Goal: Information Seeking & Learning: Learn about a topic

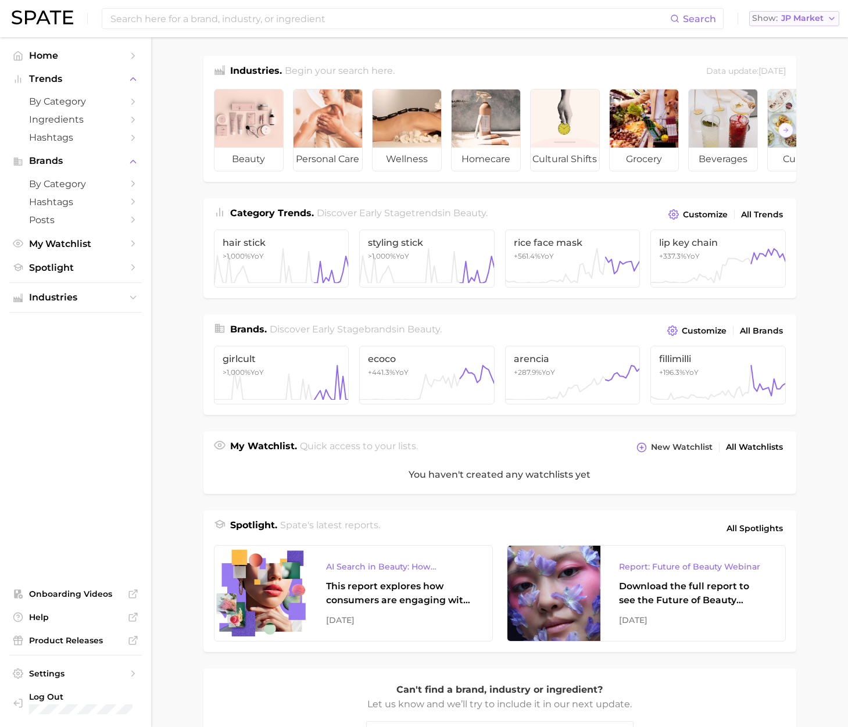
click at [775, 24] on button "Show JP Market" at bounding box center [794, 18] width 90 height 15
click at [779, 33] on span "[GEOGRAPHIC_DATA]" at bounding box center [800, 38] width 90 height 10
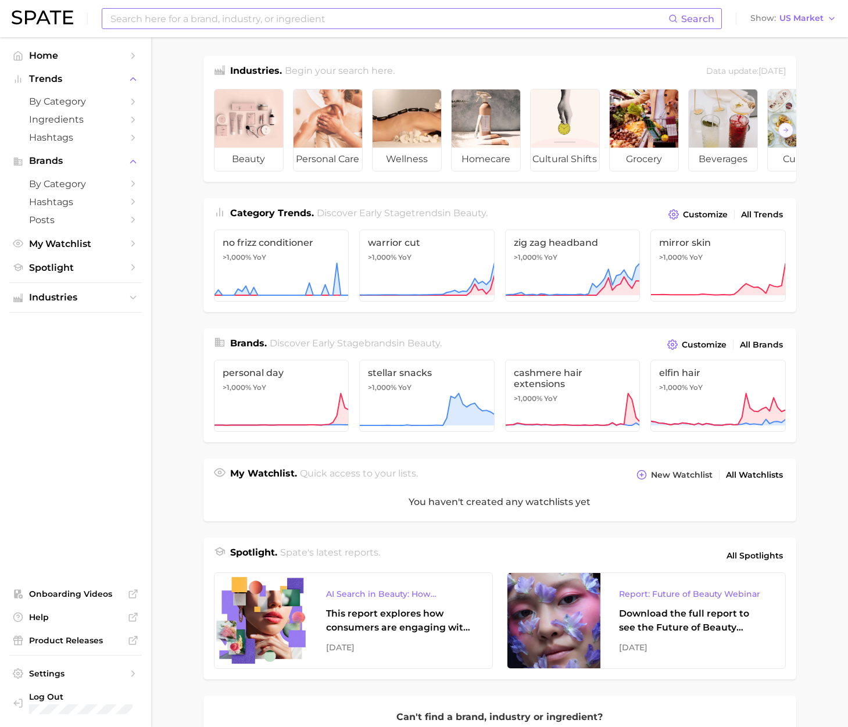
click at [503, 17] on input at bounding box center [388, 19] width 559 height 20
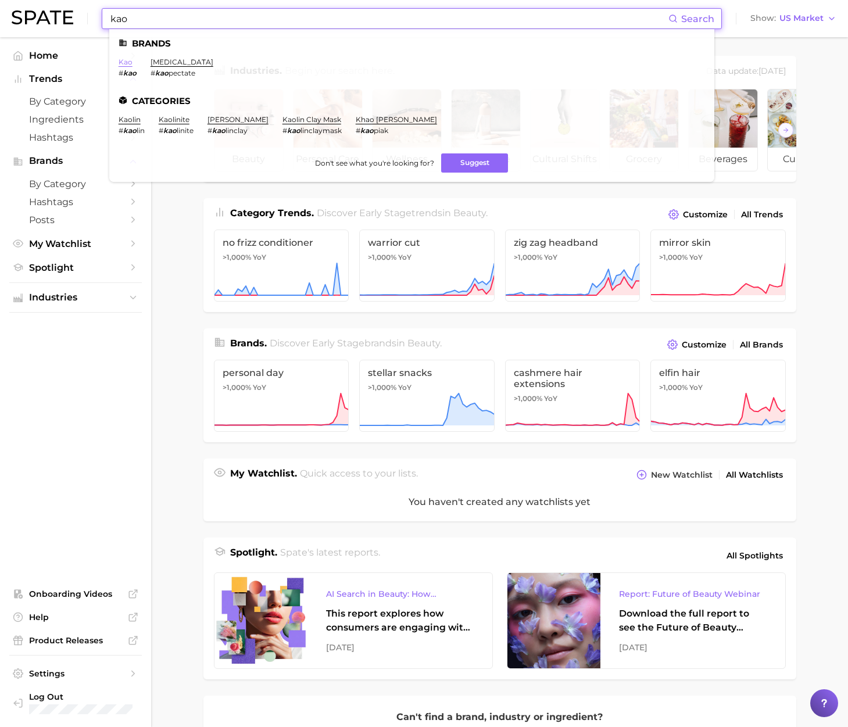
type input "kao"
click at [124, 62] on link "kao" at bounding box center [126, 62] width 14 height 9
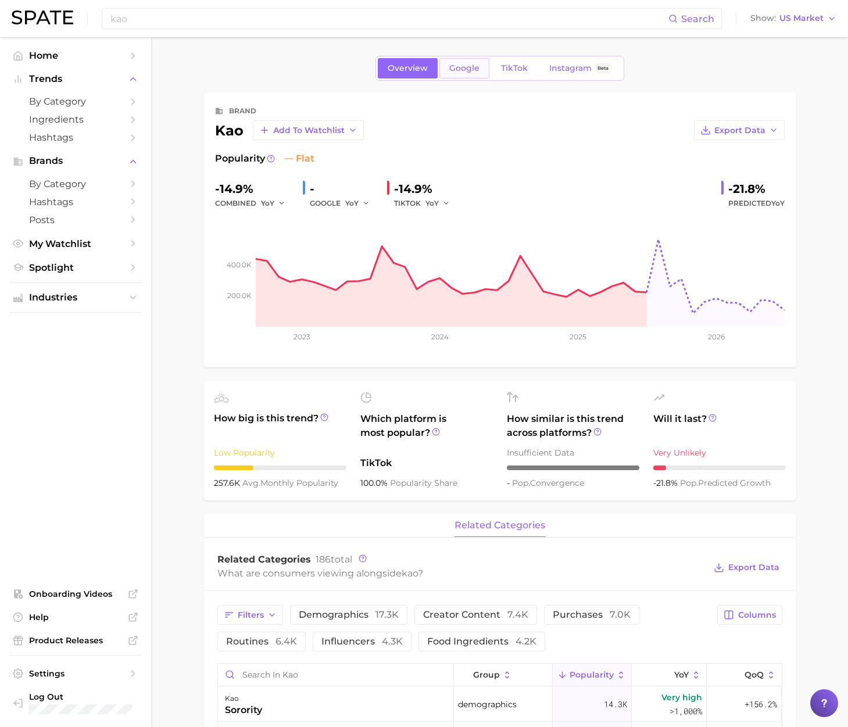
click at [455, 75] on link "Google" at bounding box center [464, 68] width 50 height 20
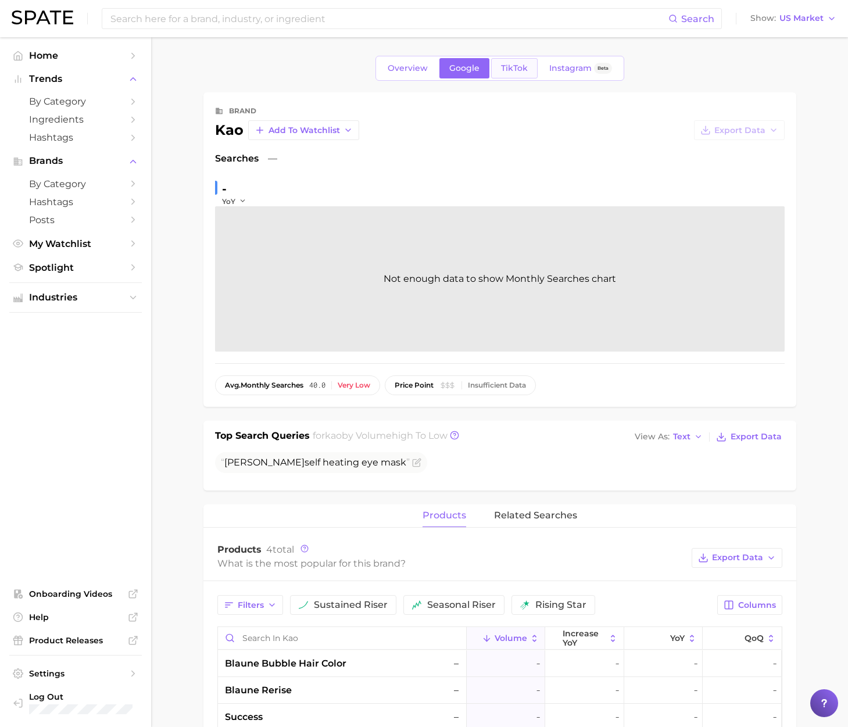
click at [521, 76] on link "TikTok" at bounding box center [514, 68] width 46 height 20
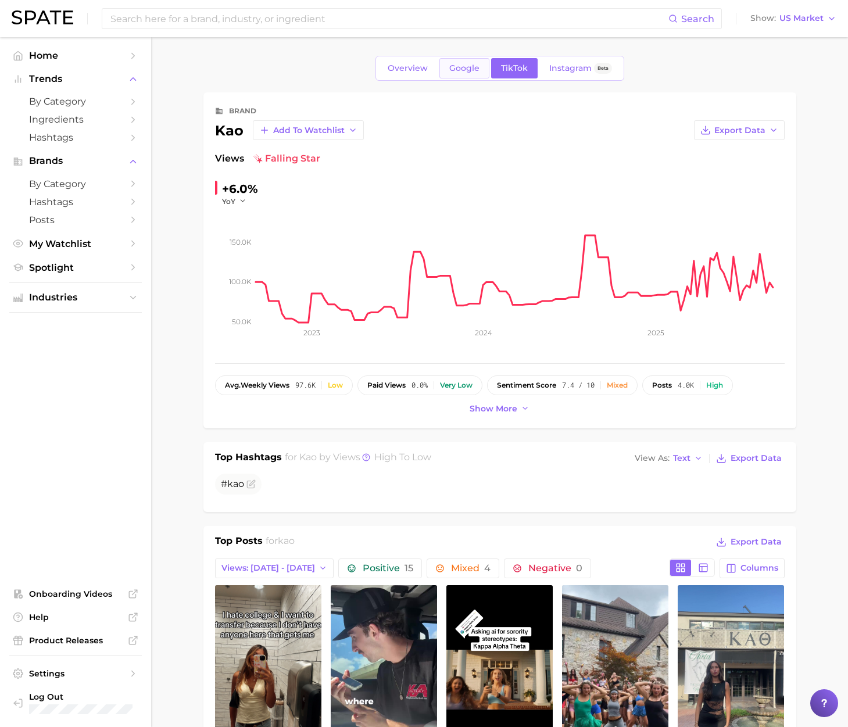
click at [463, 65] on span "Google" at bounding box center [464, 68] width 30 height 10
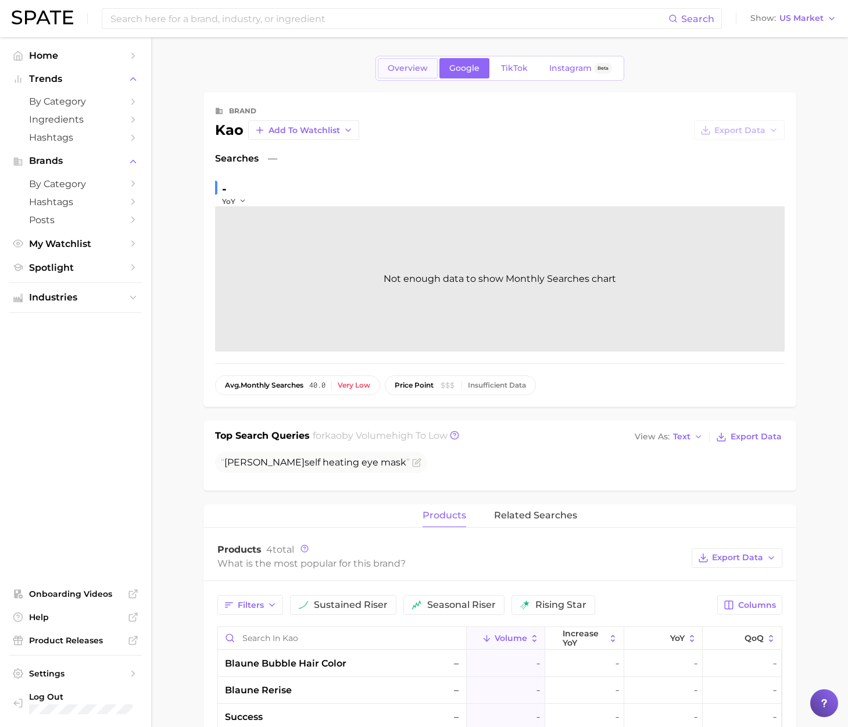
click at [416, 72] on span "Overview" at bounding box center [408, 68] width 40 height 10
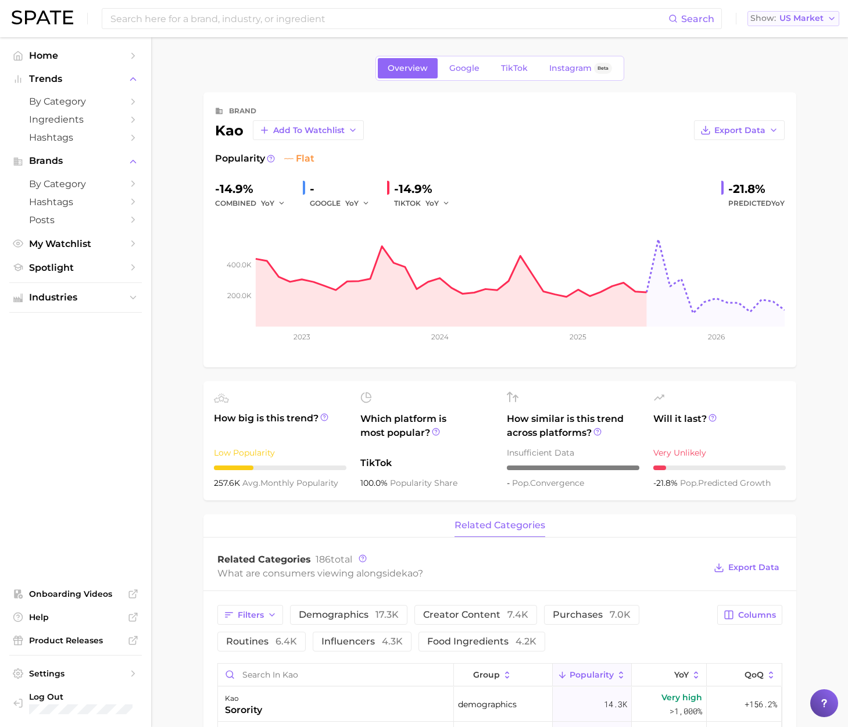
click at [804, 19] on span "US Market" at bounding box center [801, 18] width 44 height 6
click at [773, 120] on span "[GEOGRAPHIC_DATA]" at bounding box center [798, 121] width 90 height 10
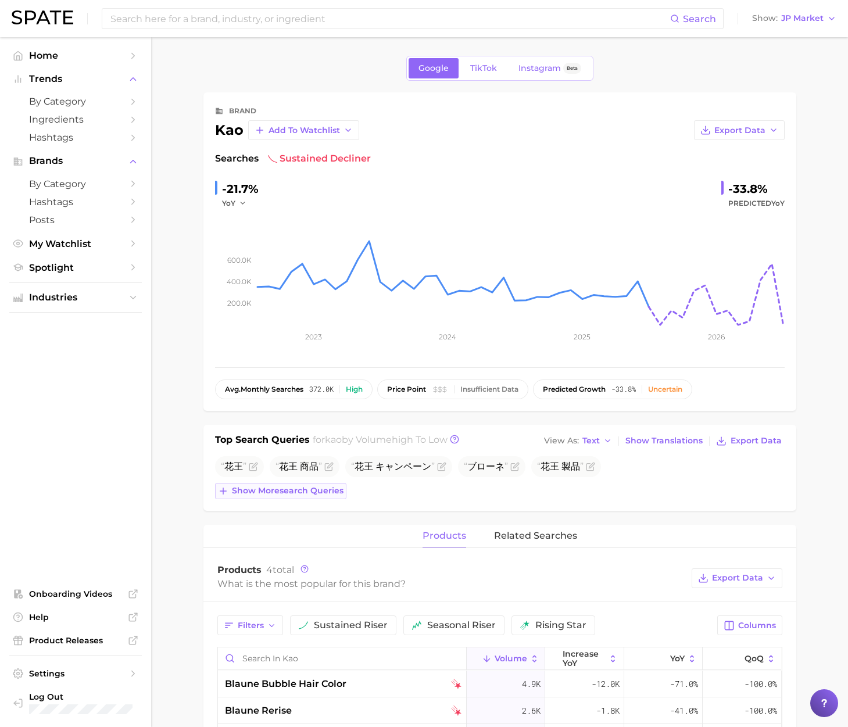
click at [305, 493] on span "Show more search queries" at bounding box center [288, 491] width 112 height 10
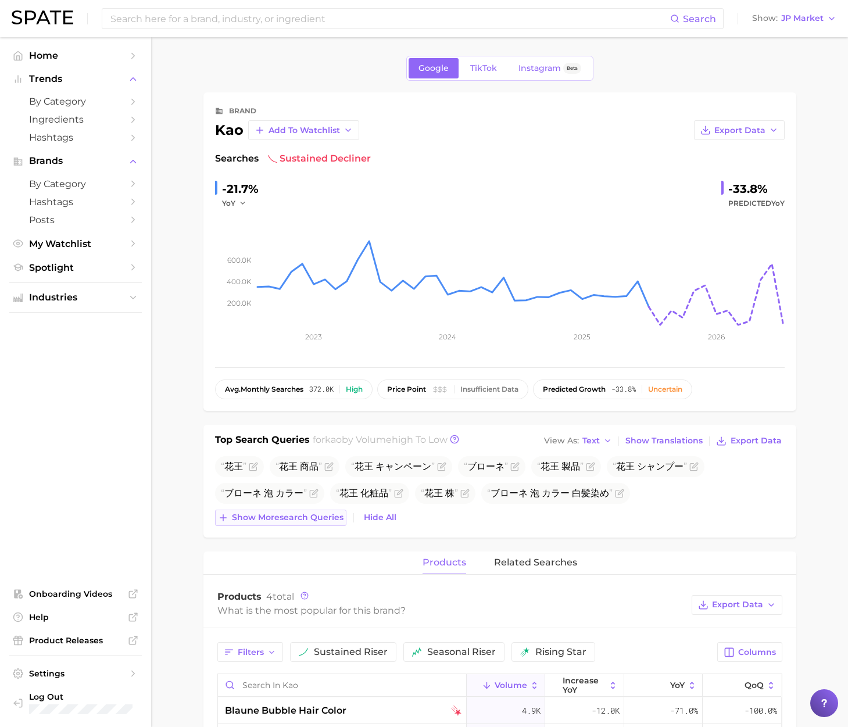
click at [308, 519] on span "Show more search queries" at bounding box center [288, 518] width 112 height 10
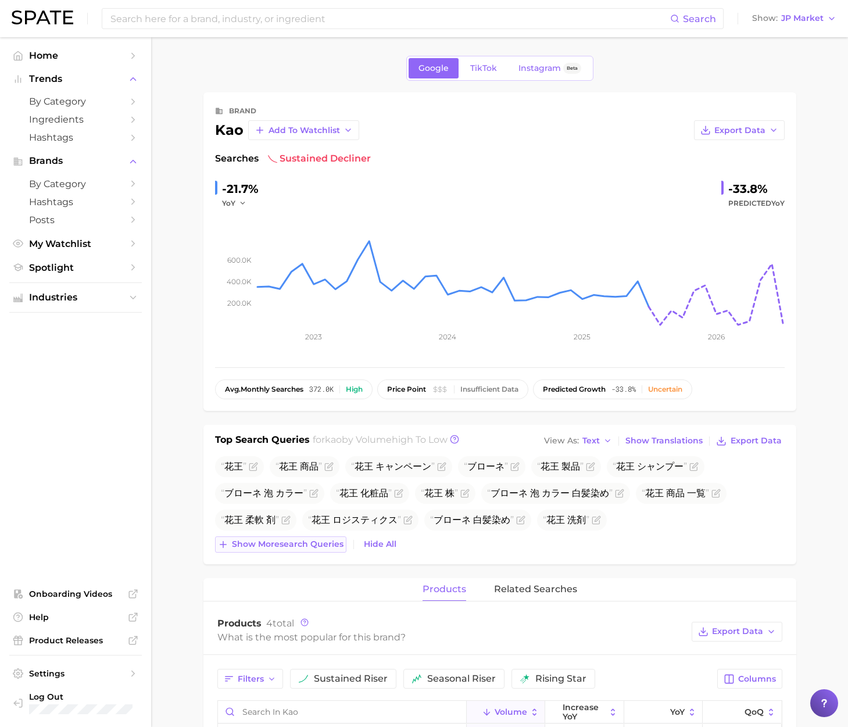
click at [327, 549] on span "Show more search queries" at bounding box center [288, 544] width 112 height 10
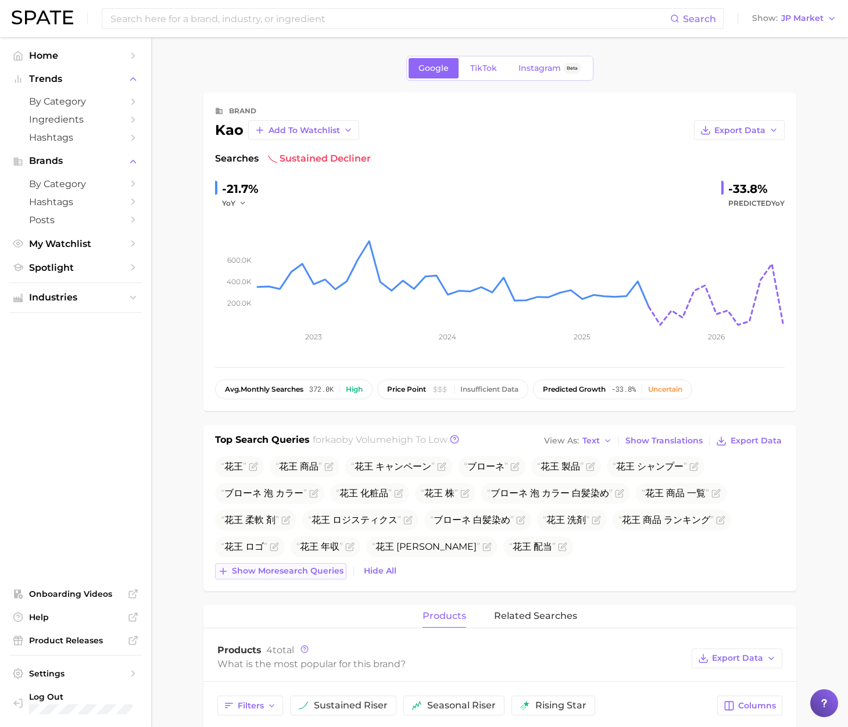
click at [325, 570] on span "Show more search queries" at bounding box center [288, 571] width 112 height 10
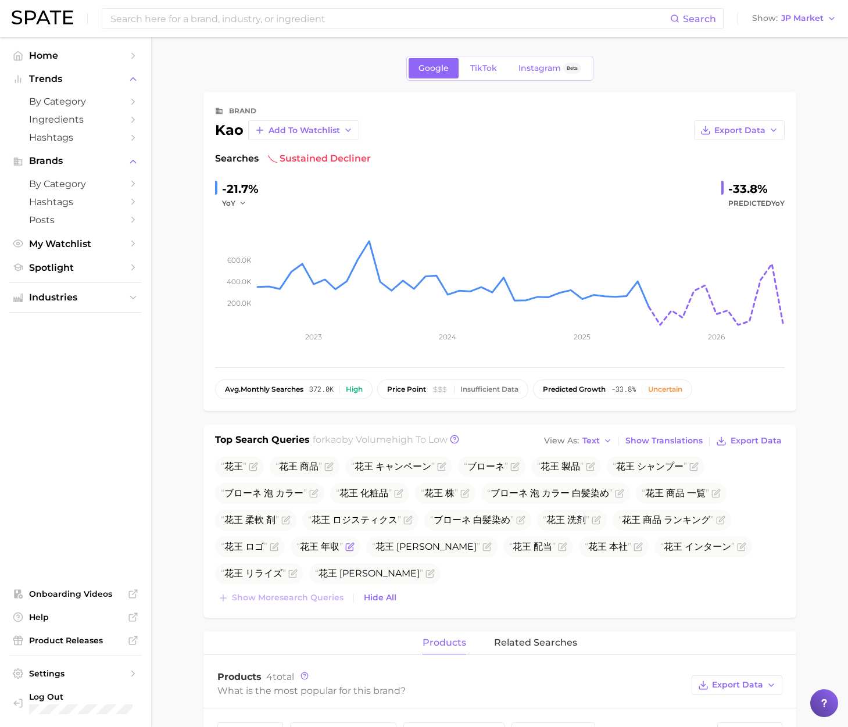
click at [352, 545] on icon "Flag as miscategorized or irrelevant" at bounding box center [350, 545] width 5 height 5
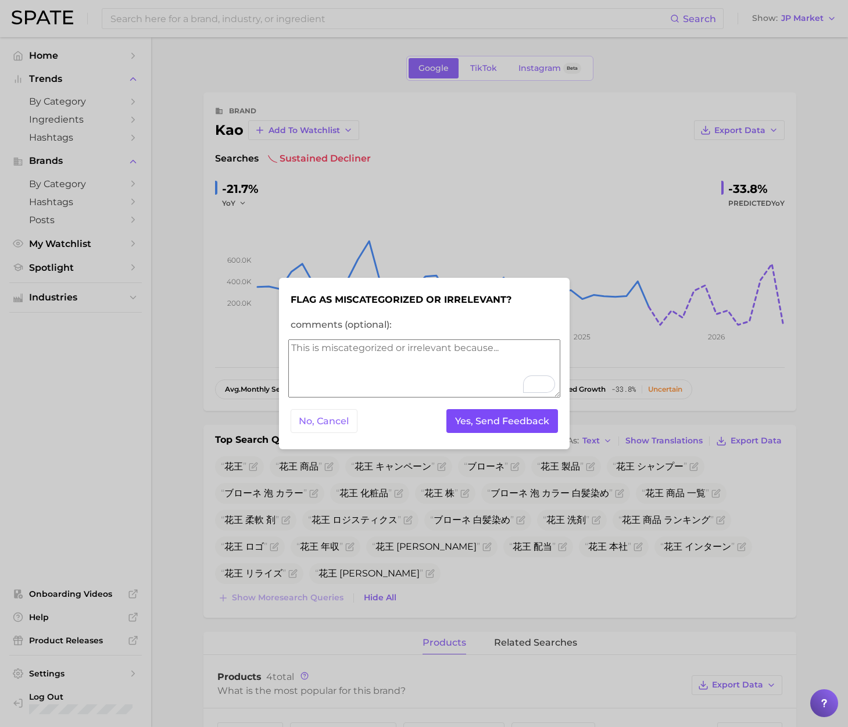
click at [483, 420] on button "Yes, Send Feedback" at bounding box center [502, 421] width 112 height 24
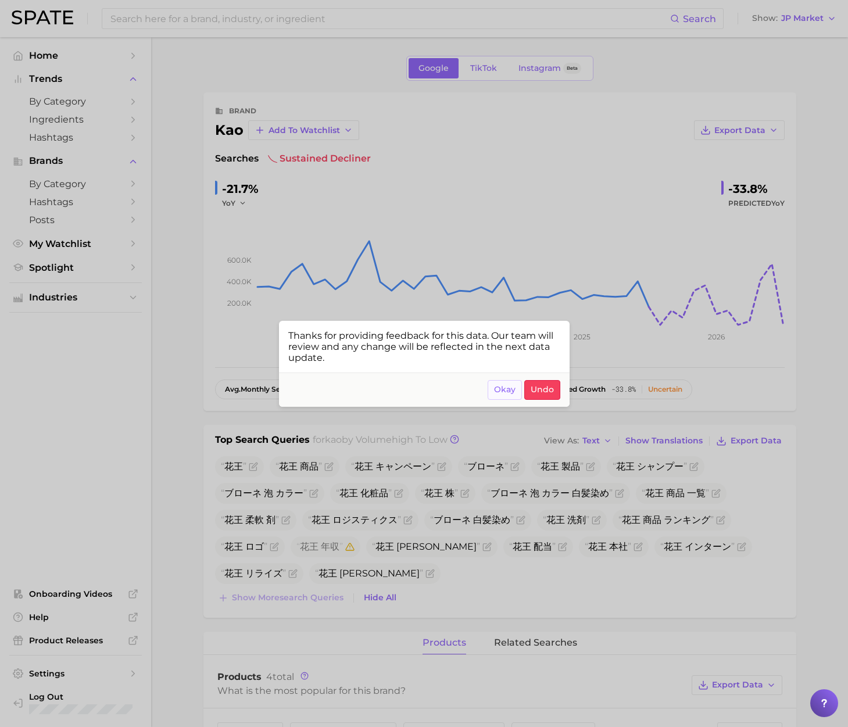
click at [508, 391] on span "Okay" at bounding box center [505, 390] width 22 height 10
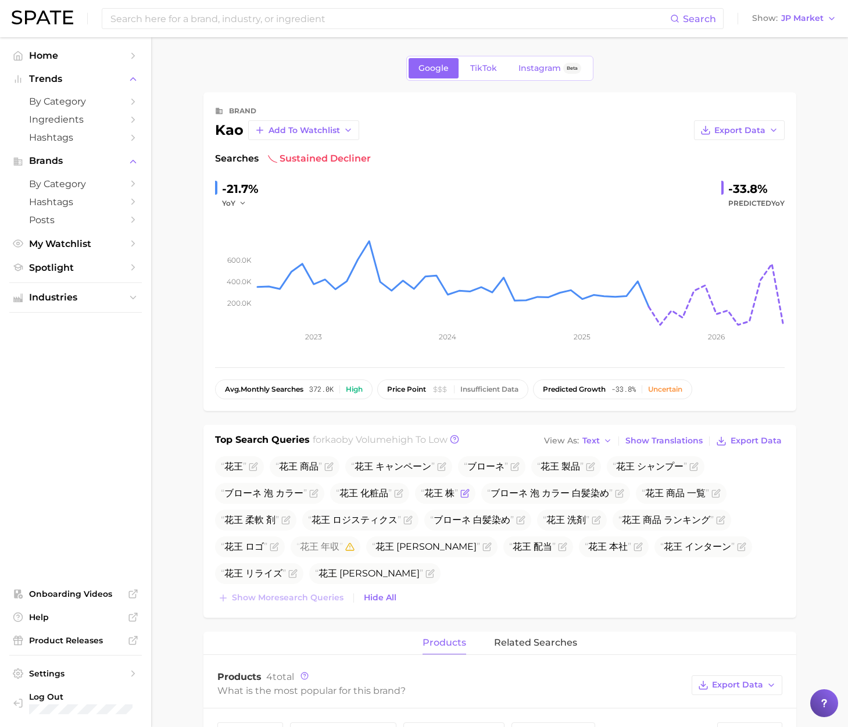
click at [468, 492] on icon "Flag as miscategorized or irrelevant" at bounding box center [464, 493] width 9 height 9
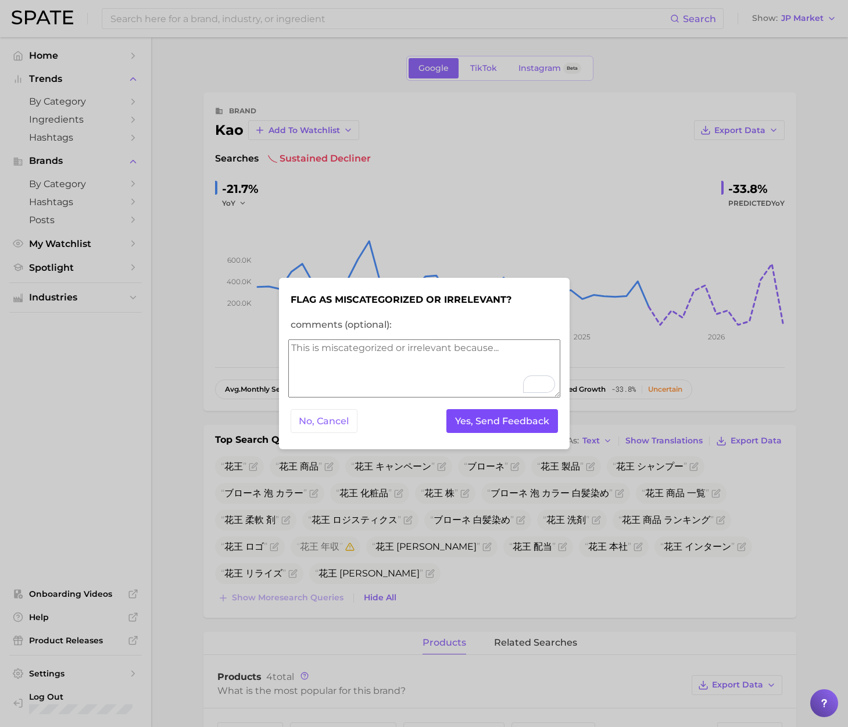
click at [495, 421] on button "Yes, Send Feedback" at bounding box center [502, 421] width 112 height 24
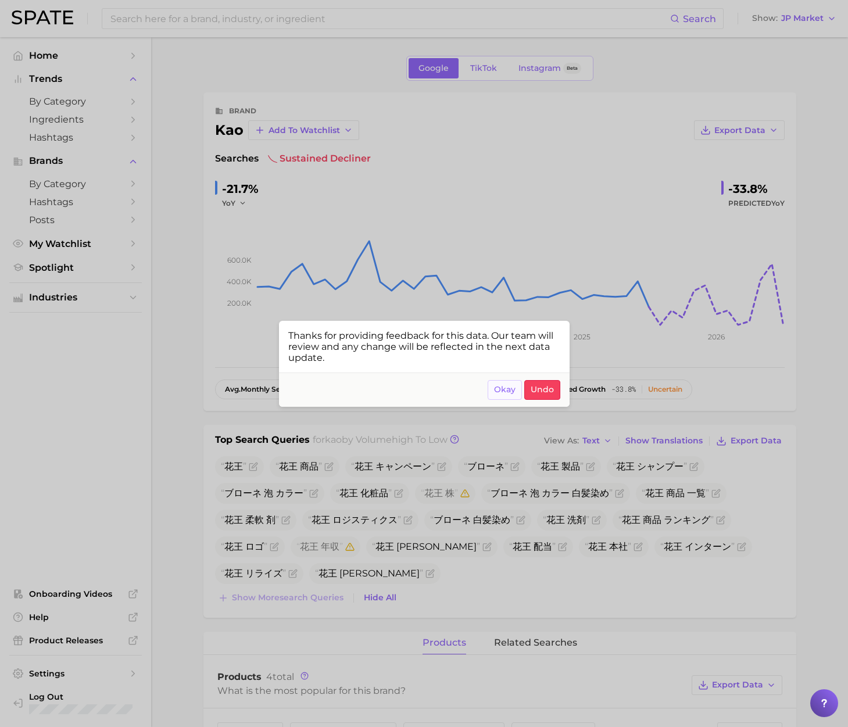
click at [507, 389] on span "Okay" at bounding box center [505, 390] width 22 height 10
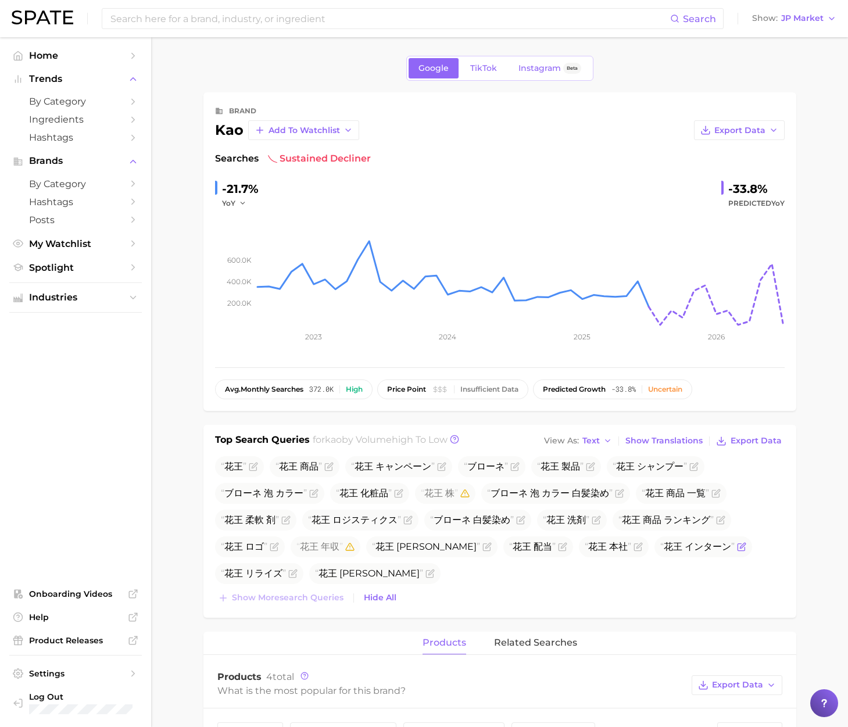
click at [737, 547] on icon "Flag as miscategorized or irrelevant" at bounding box center [741, 546] width 9 height 9
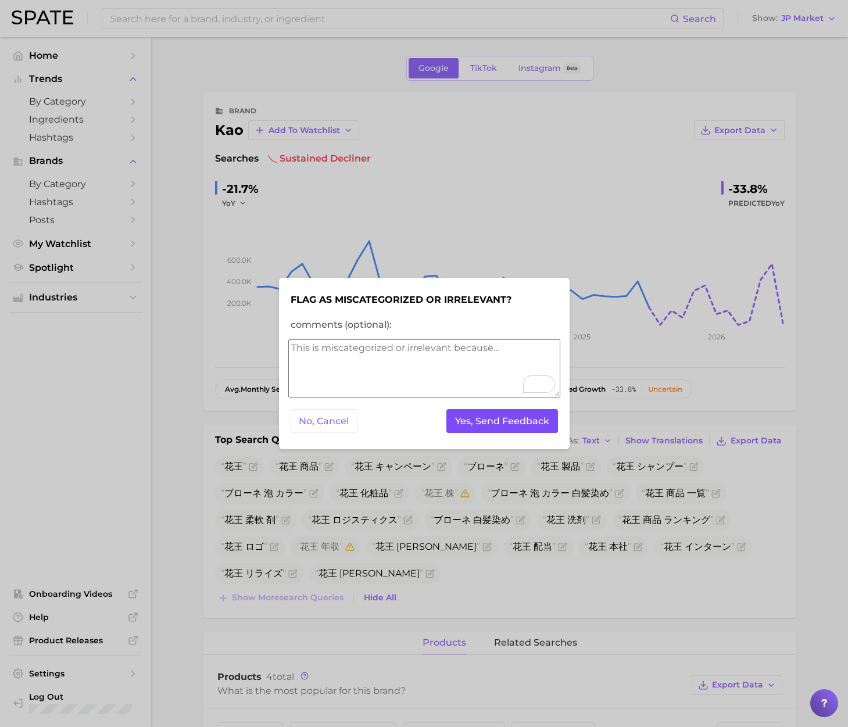
click at [489, 427] on button "Yes, Send Feedback" at bounding box center [502, 421] width 112 height 24
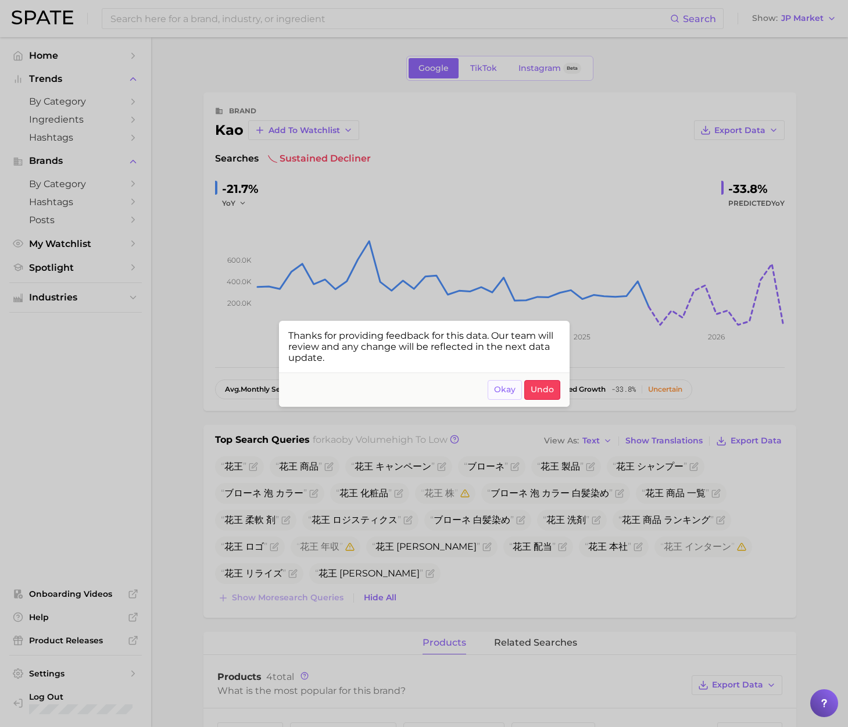
click at [500, 395] on button "Okay" at bounding box center [505, 390] width 34 height 20
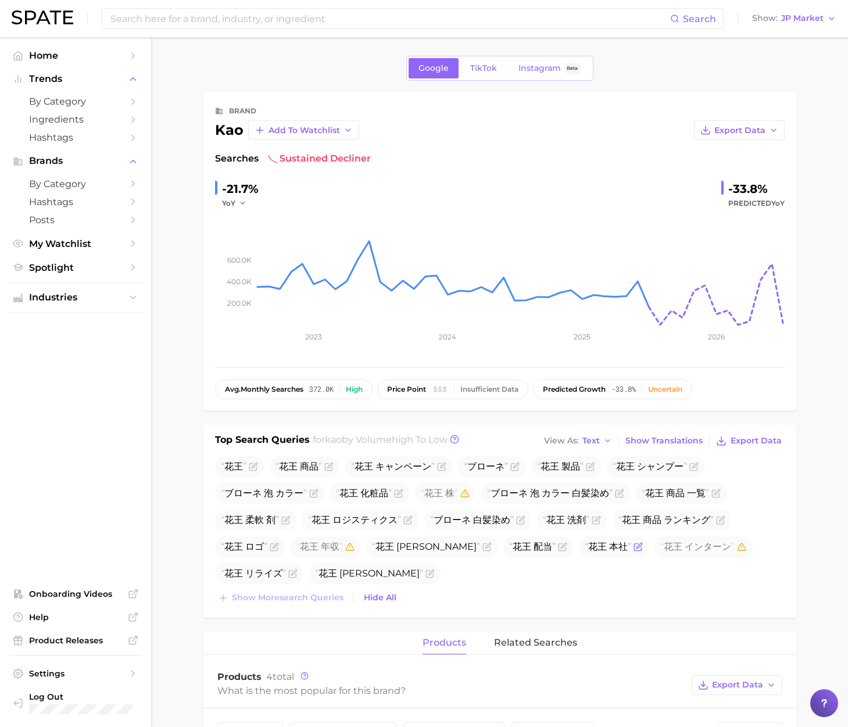
click at [633, 549] on icon "Flag as miscategorized or irrelevant" at bounding box center [637, 546] width 9 height 9
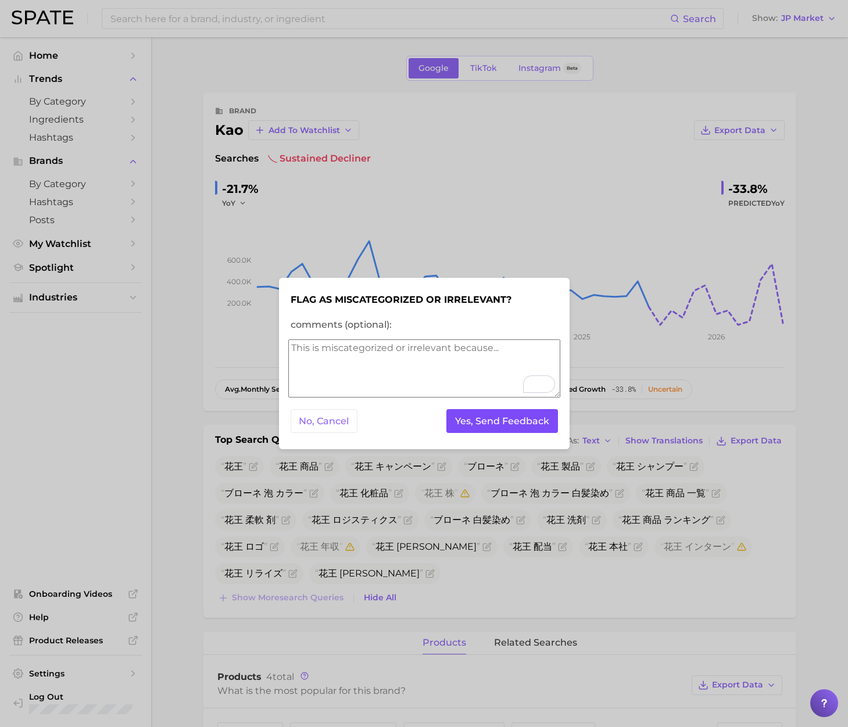
click at [493, 410] on button "Yes, Send Feedback" at bounding box center [502, 421] width 112 height 24
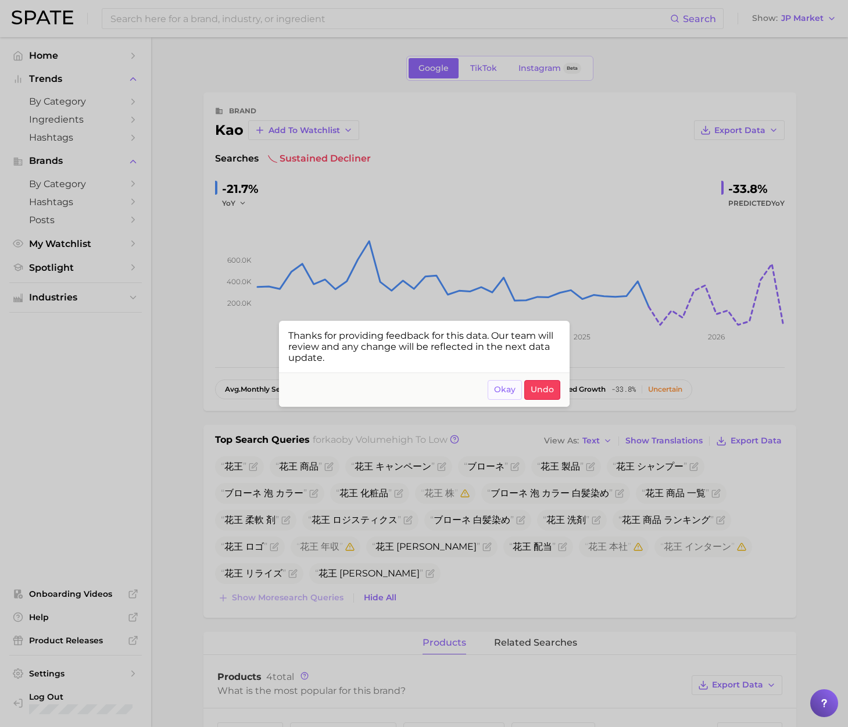
click at [497, 387] on span "Okay" at bounding box center [505, 390] width 22 height 10
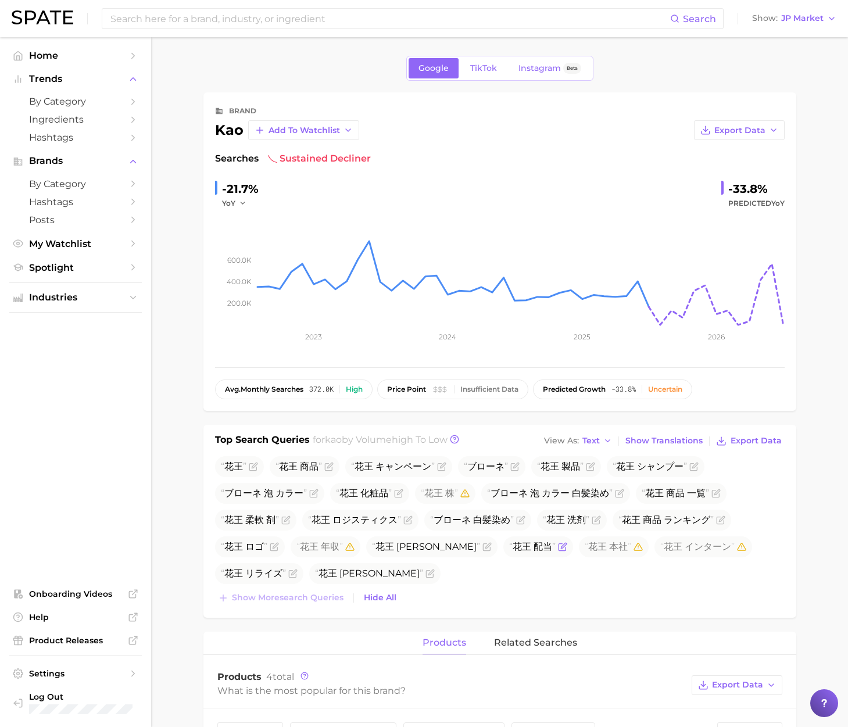
click at [558, 546] on icon "Flag as miscategorized or irrelevant" at bounding box center [562, 546] width 9 height 9
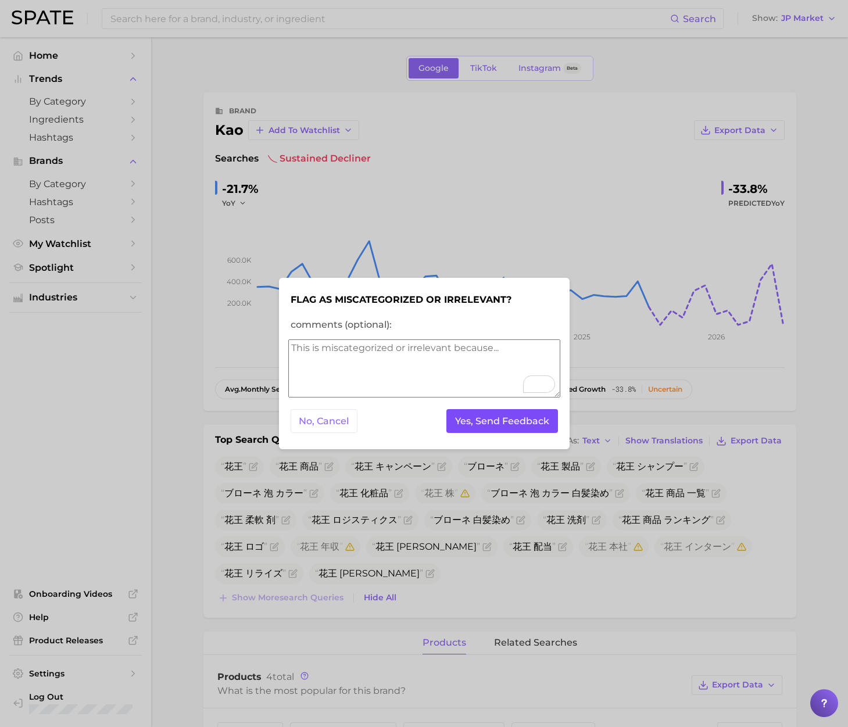
click at [495, 420] on button "Yes, Send Feedback" at bounding box center [502, 421] width 112 height 24
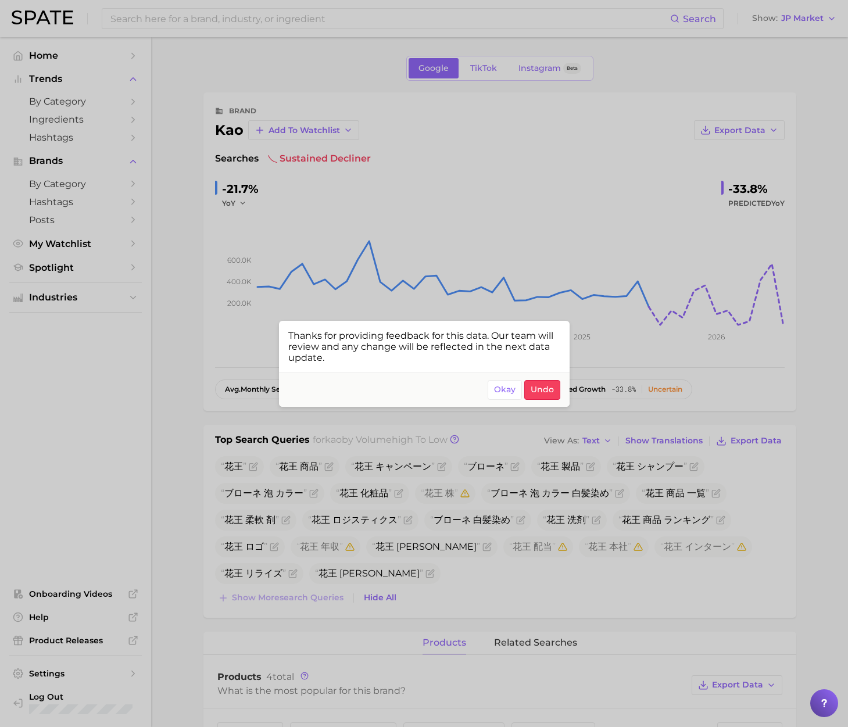
click at [509, 389] on span "Okay" at bounding box center [505, 390] width 22 height 10
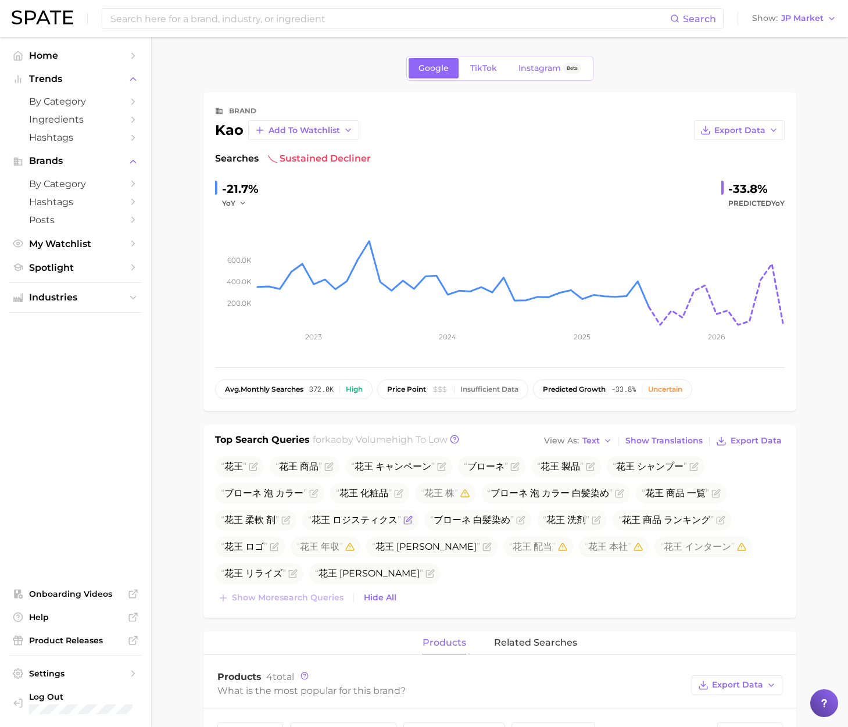
click at [406, 519] on icon "Flag as miscategorized or irrelevant" at bounding box center [407, 519] width 9 height 9
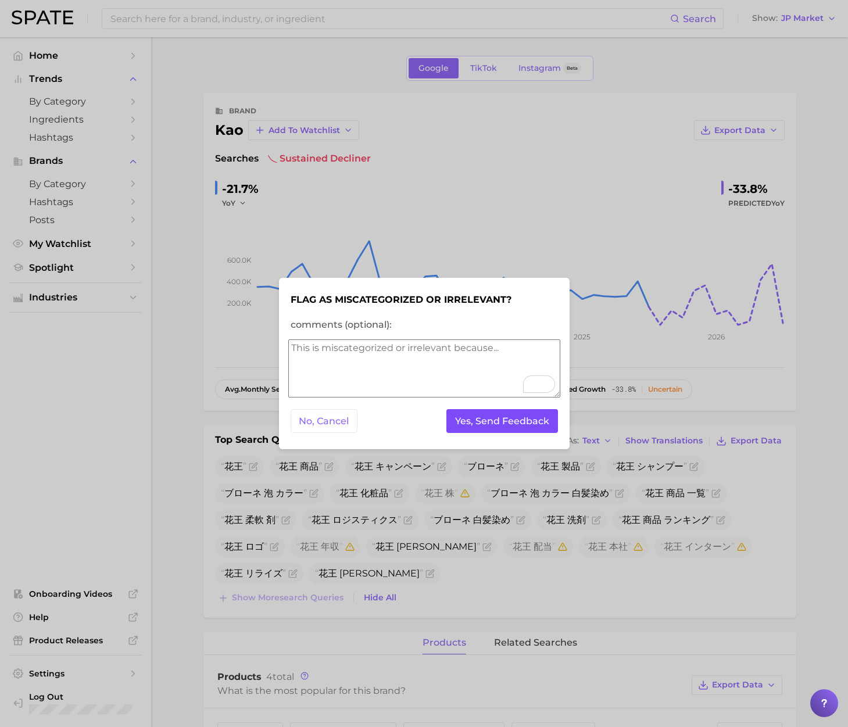
click at [502, 419] on button "Yes, Send Feedback" at bounding box center [502, 421] width 112 height 24
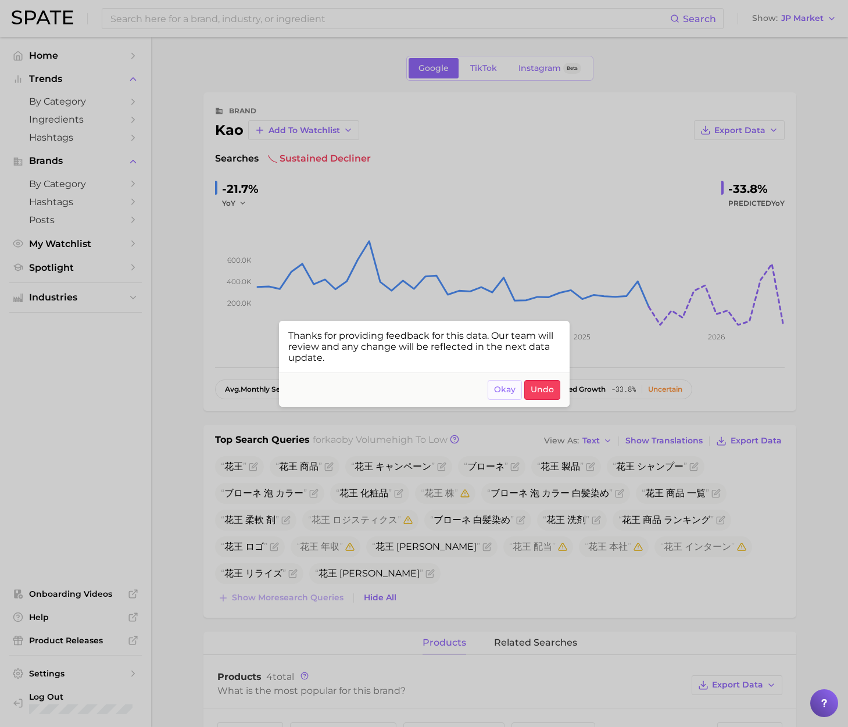
click at [508, 385] on span "Okay" at bounding box center [505, 390] width 22 height 10
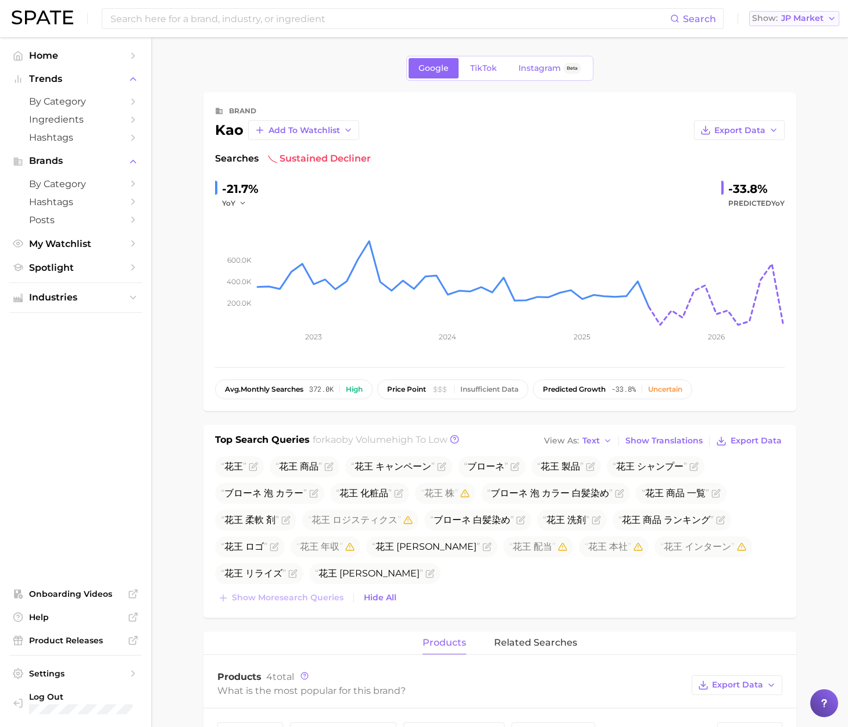
click at [790, 20] on span "JP Market" at bounding box center [802, 18] width 42 height 6
drag, startPoint x: 791, startPoint y: 36, endPoint x: 624, endPoint y: 35, distance: 167.4
click at [791, 37] on span "[GEOGRAPHIC_DATA]" at bounding box center [800, 38] width 90 height 10
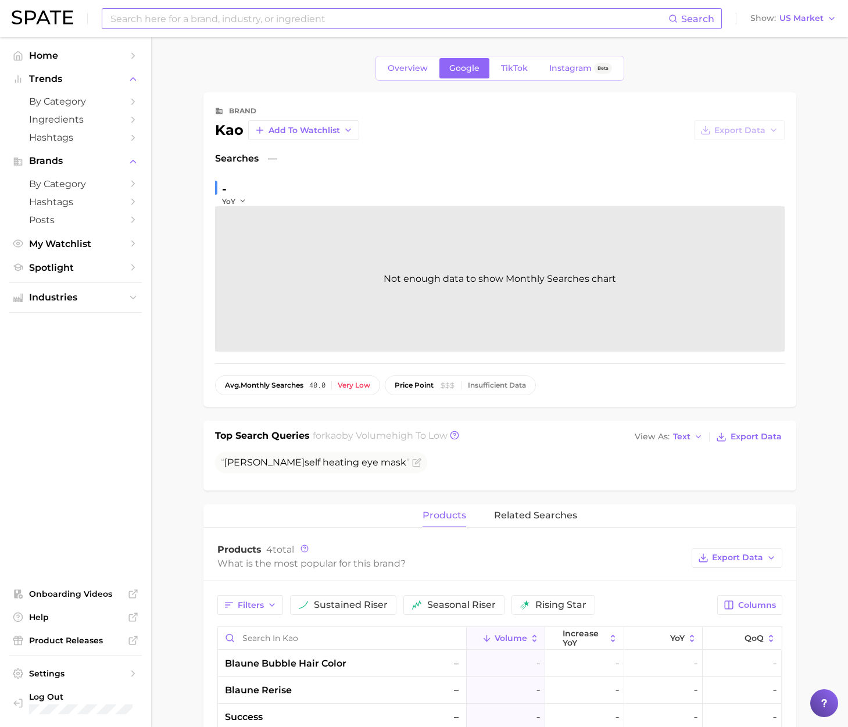
click at [615, 22] on input at bounding box center [388, 19] width 559 height 20
paste input "Claviche surgery"
click at [800, 26] on div "Claviche surgery Search No results for " Claviche surgery " Suggest Show US Mar…" at bounding box center [424, 18] width 825 height 37
click at [804, 22] on span "US Market" at bounding box center [801, 18] width 44 height 6
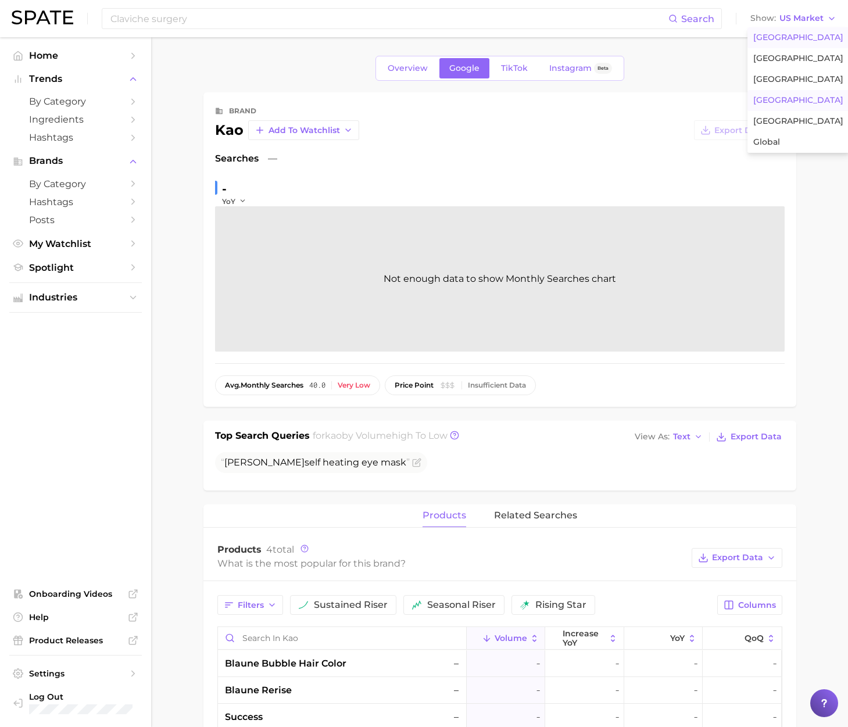
click at [780, 97] on span "[GEOGRAPHIC_DATA]" at bounding box center [798, 100] width 90 height 10
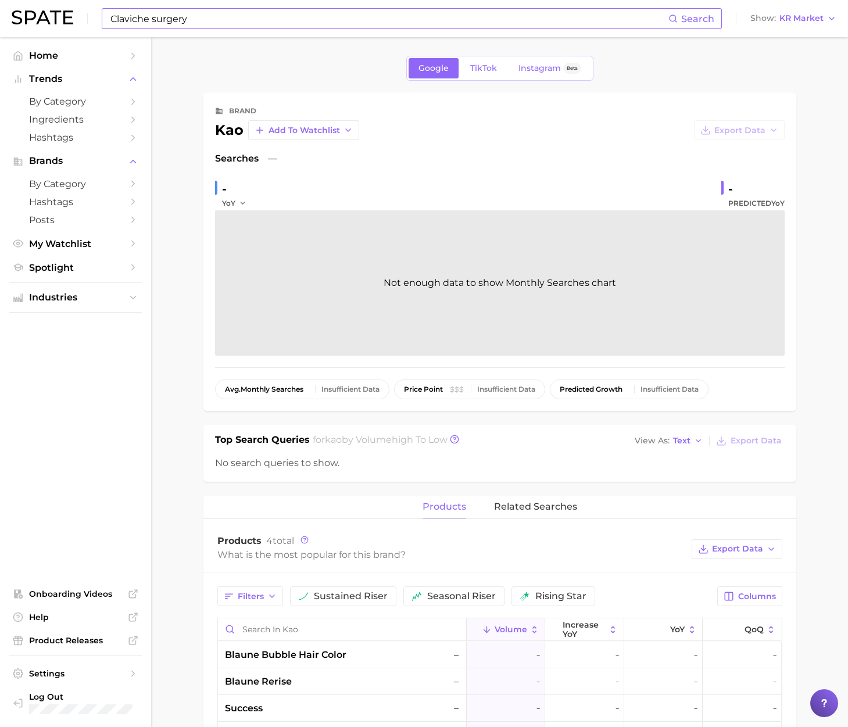
click at [396, 24] on input "Claviche surgery" at bounding box center [388, 19] width 559 height 20
drag, startPoint x: 214, startPoint y: 16, endPoint x: 75, endPoint y: 13, distance: 138.9
click at [76, 13] on div "Claviche surgery Search No results for " Claviche surgery " Suggest Show KR Mar…" at bounding box center [424, 18] width 825 height 37
paste input "l"
click at [291, 18] on input "[MEDICAL_DATA] surgery" at bounding box center [388, 19] width 559 height 20
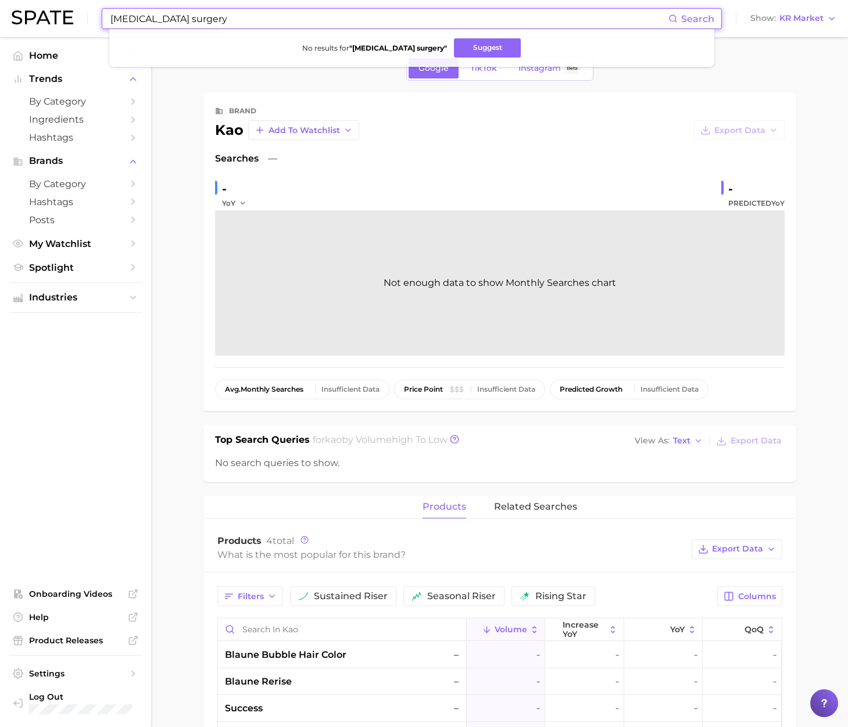
click at [196, 17] on input "[MEDICAL_DATA] surgery" at bounding box center [388, 19] width 559 height 20
click at [796, 17] on span "KR Market" at bounding box center [801, 18] width 44 height 6
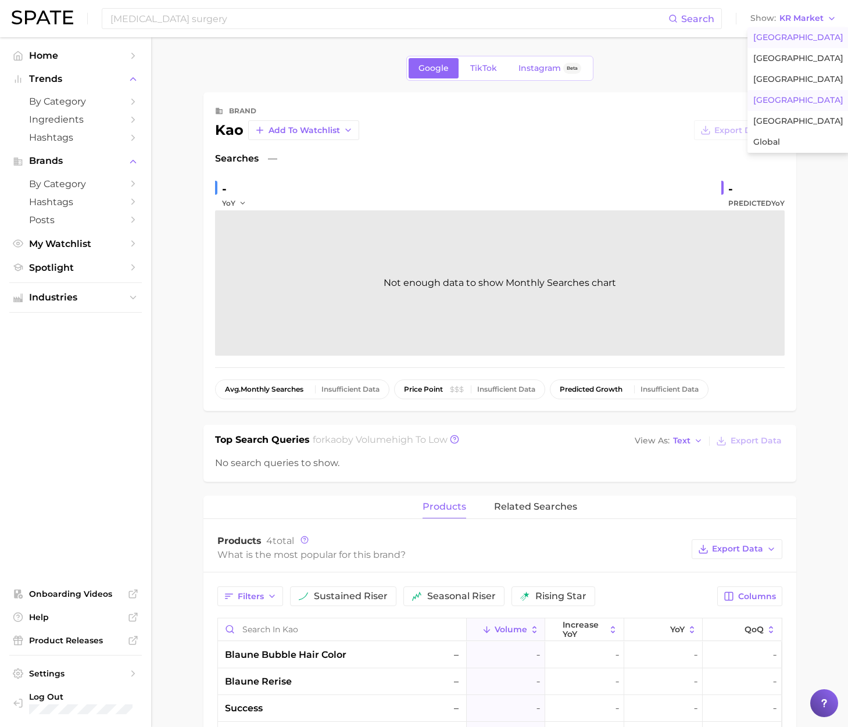
click at [786, 35] on span "[GEOGRAPHIC_DATA]" at bounding box center [798, 38] width 90 height 10
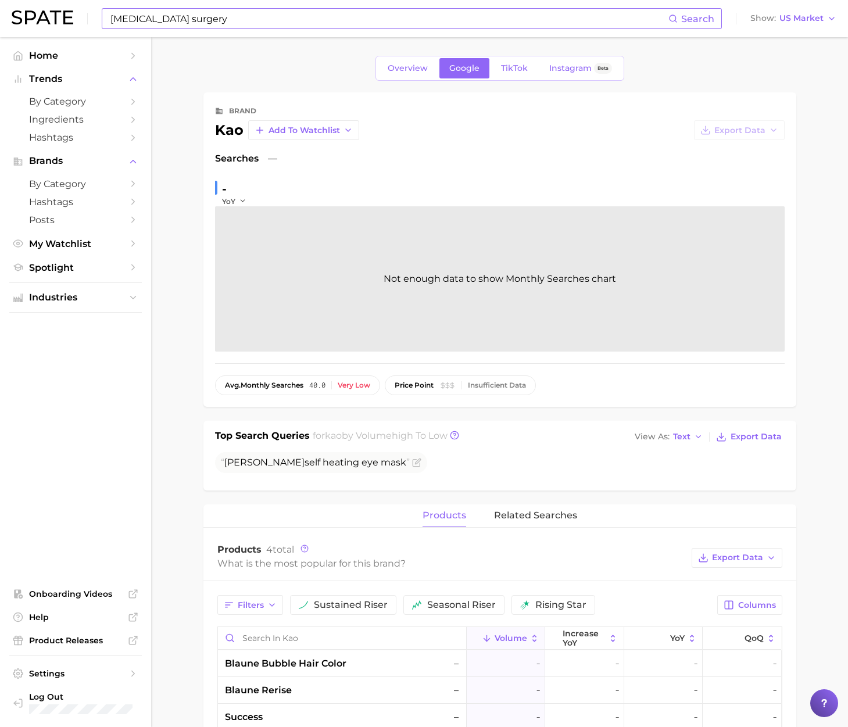
click at [574, 13] on input "[MEDICAL_DATA] surgery" at bounding box center [388, 19] width 559 height 20
drag, startPoint x: 192, startPoint y: 23, endPoint x: 32, endPoint y: 6, distance: 160.6
click at [32, 6] on div "[MEDICAL_DATA] surgery Search No results for " [MEDICAL_DATA] surgery " Suggest…" at bounding box center [424, 18] width 825 height 37
paste input "Orchid"
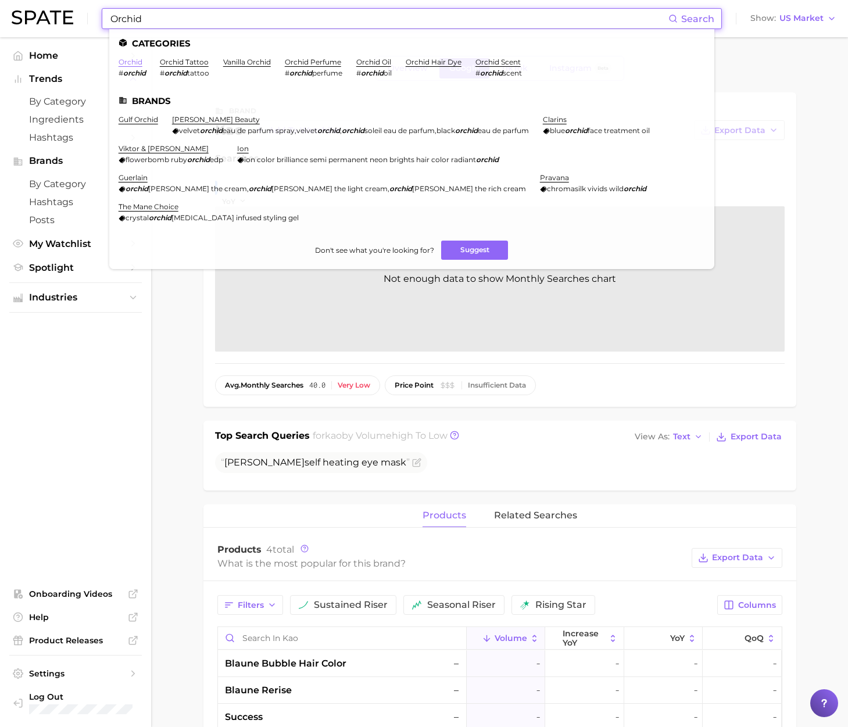
type input "Orchid"
click at [133, 62] on link "orchid" at bounding box center [131, 62] width 24 height 9
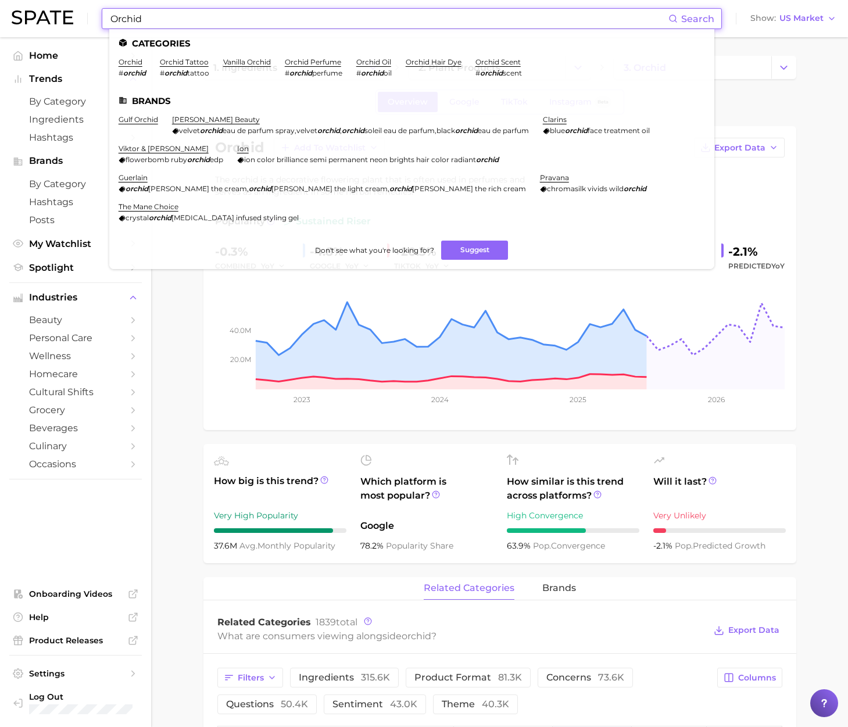
drag, startPoint x: 163, startPoint y: 19, endPoint x: 89, endPoint y: 18, distance: 73.8
click at [89, 18] on div "Orchid Search Categories orchid # orchid orchid tattoo # orchid tattoo vanilla …" at bounding box center [424, 18] width 825 height 37
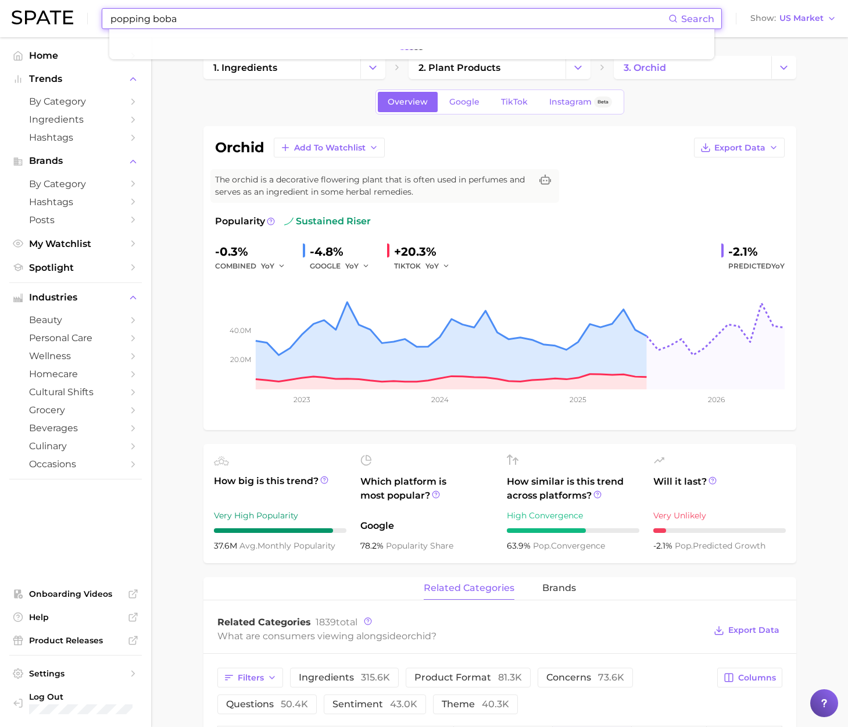
type input "popping boba"
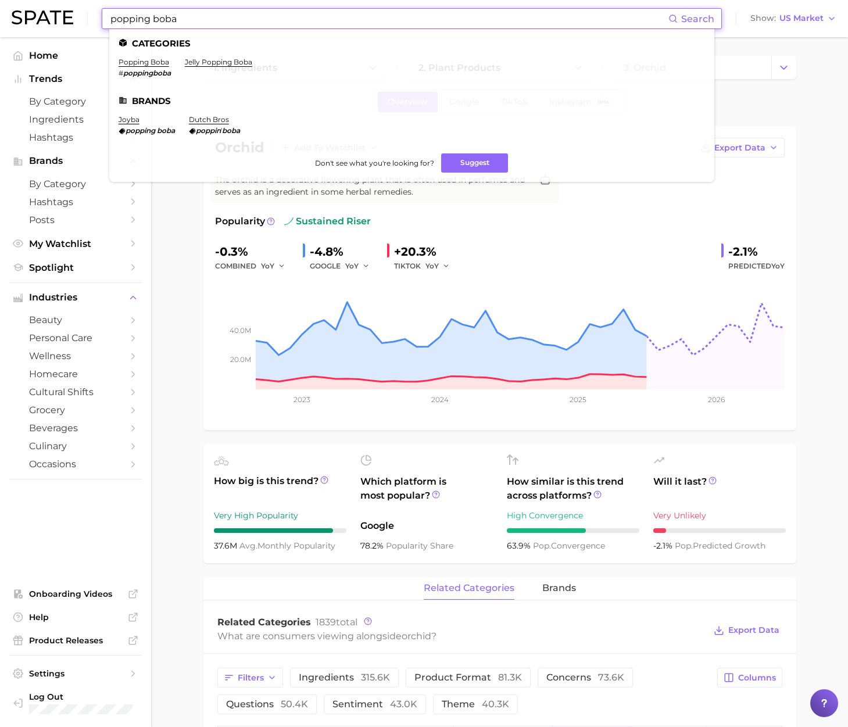
click at [145, 57] on ul "Categories popping boba # poppingboba jelly popping [PERSON_NAME] joyba popping…" at bounding box center [411, 105] width 605 height 153
click at [145, 60] on link "popping boba" at bounding box center [144, 62] width 51 height 9
